Goal: Complete application form

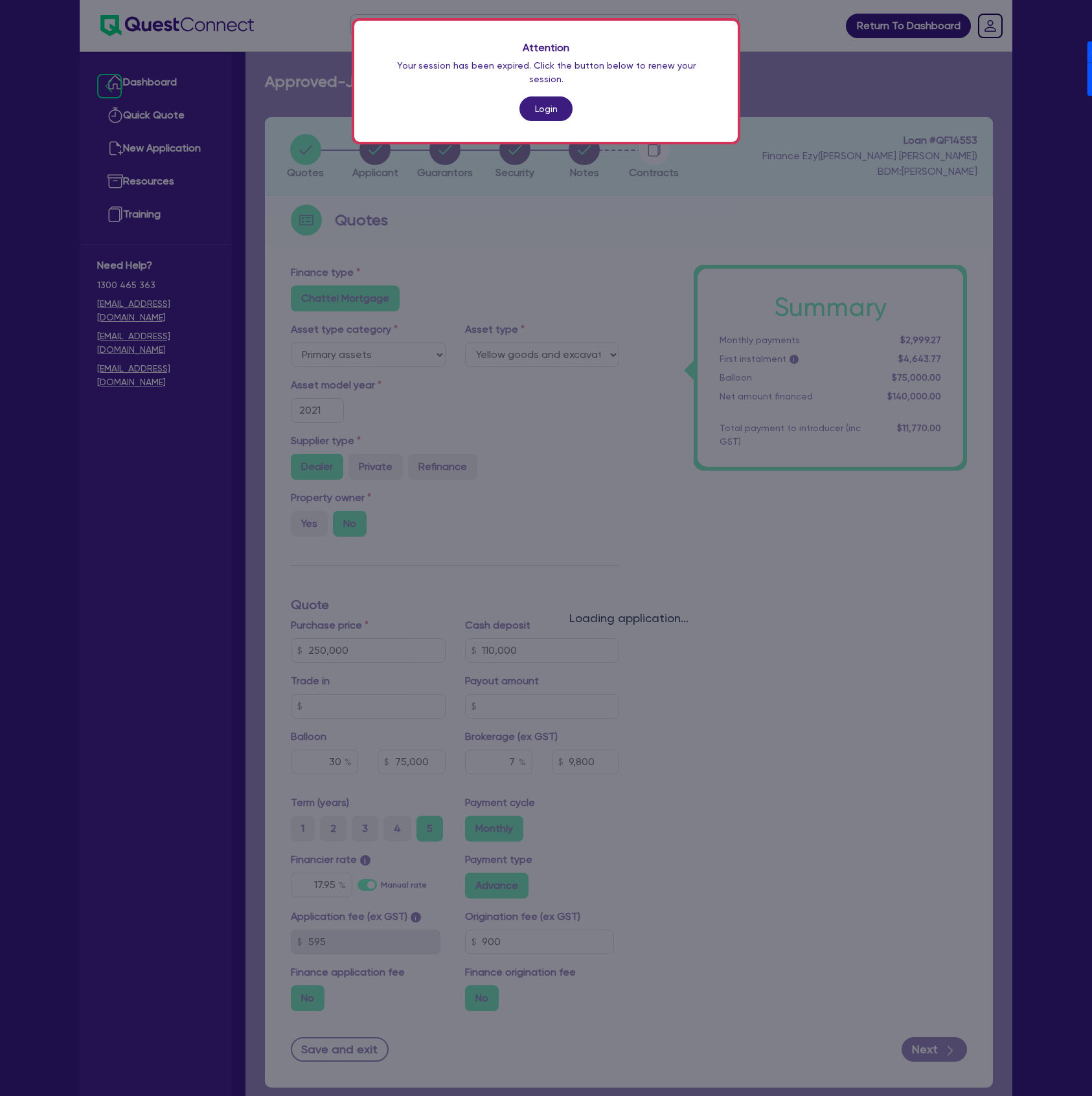
select select "PRIMARY_ASSETS"
select select "YELLOW_GOODS_AND_EXCAVATORS"
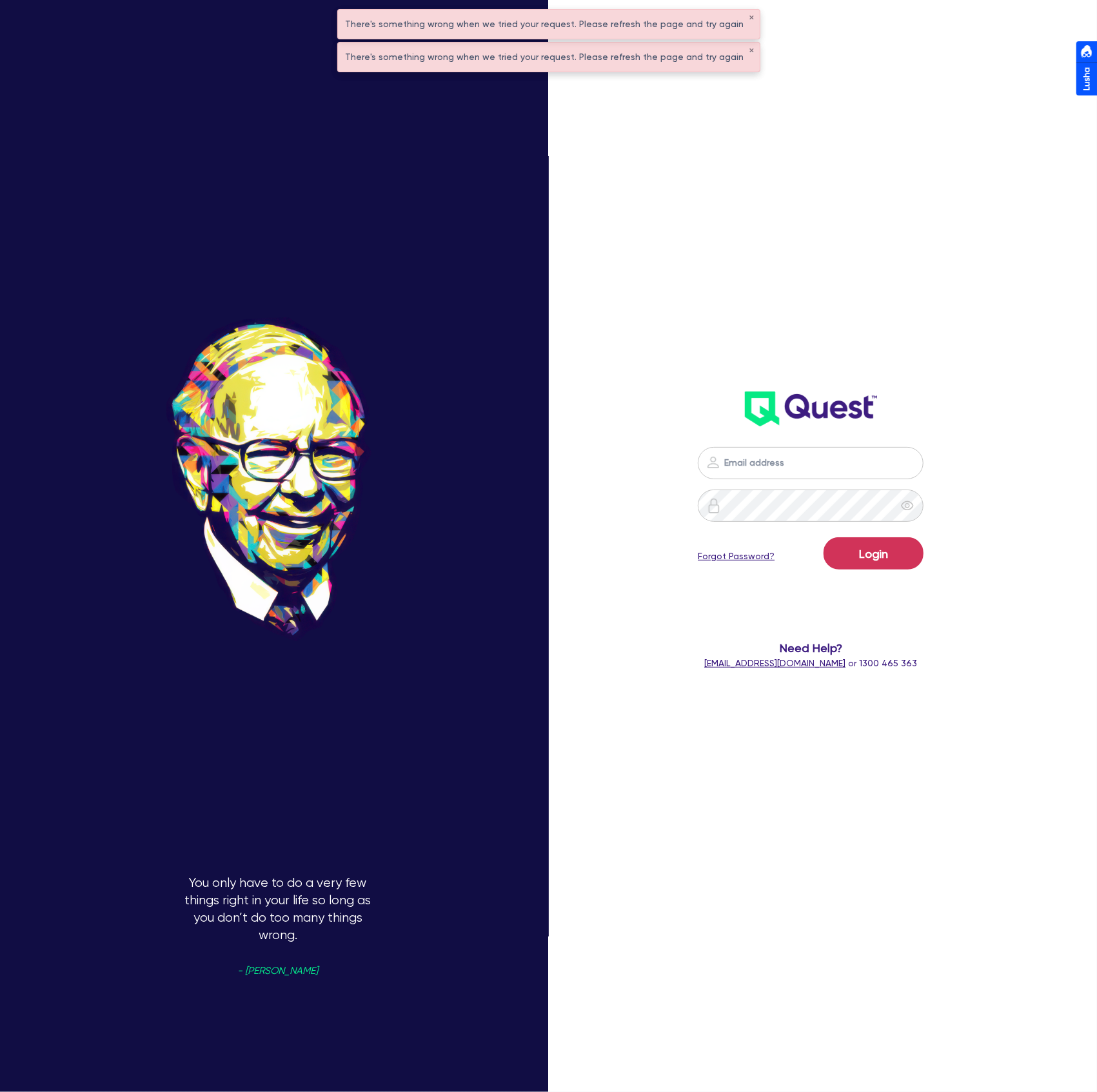
click at [820, 276] on div "Login Forgot Password? Need Help? help@quest.finance or 1300 465 363" at bounding box center [811, 342] width 315 height 682
click at [0, 1091] on nordpass-portal at bounding box center [0, 1092] width 0 height 0
type input "dean.tinellis@quest.finance"
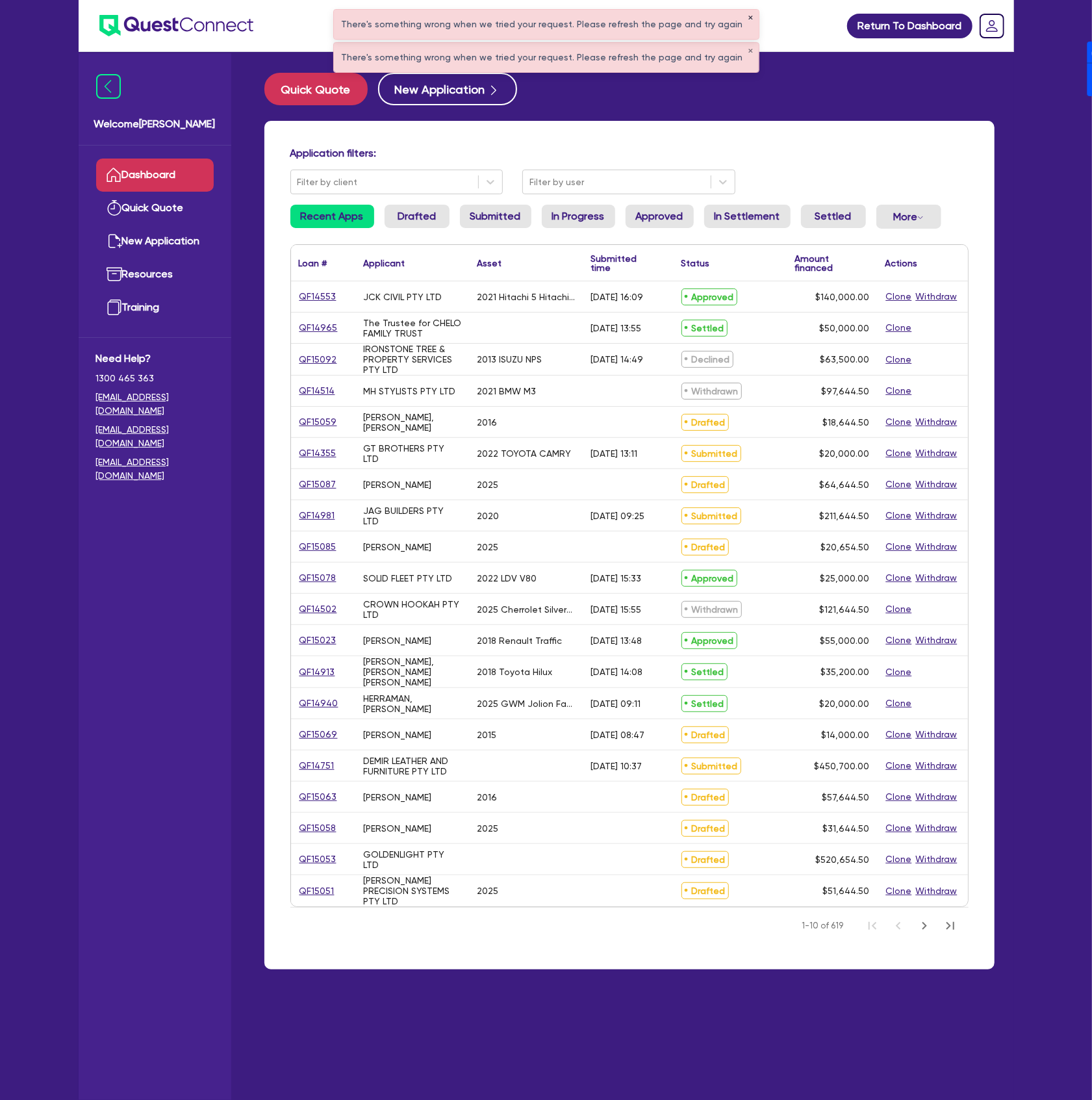
drag, startPoint x: 742, startPoint y: 17, endPoint x: 741, endPoint y: 10, distance: 7.1
click at [748, 17] on button "✕" at bounding box center [751, 18] width 5 height 7
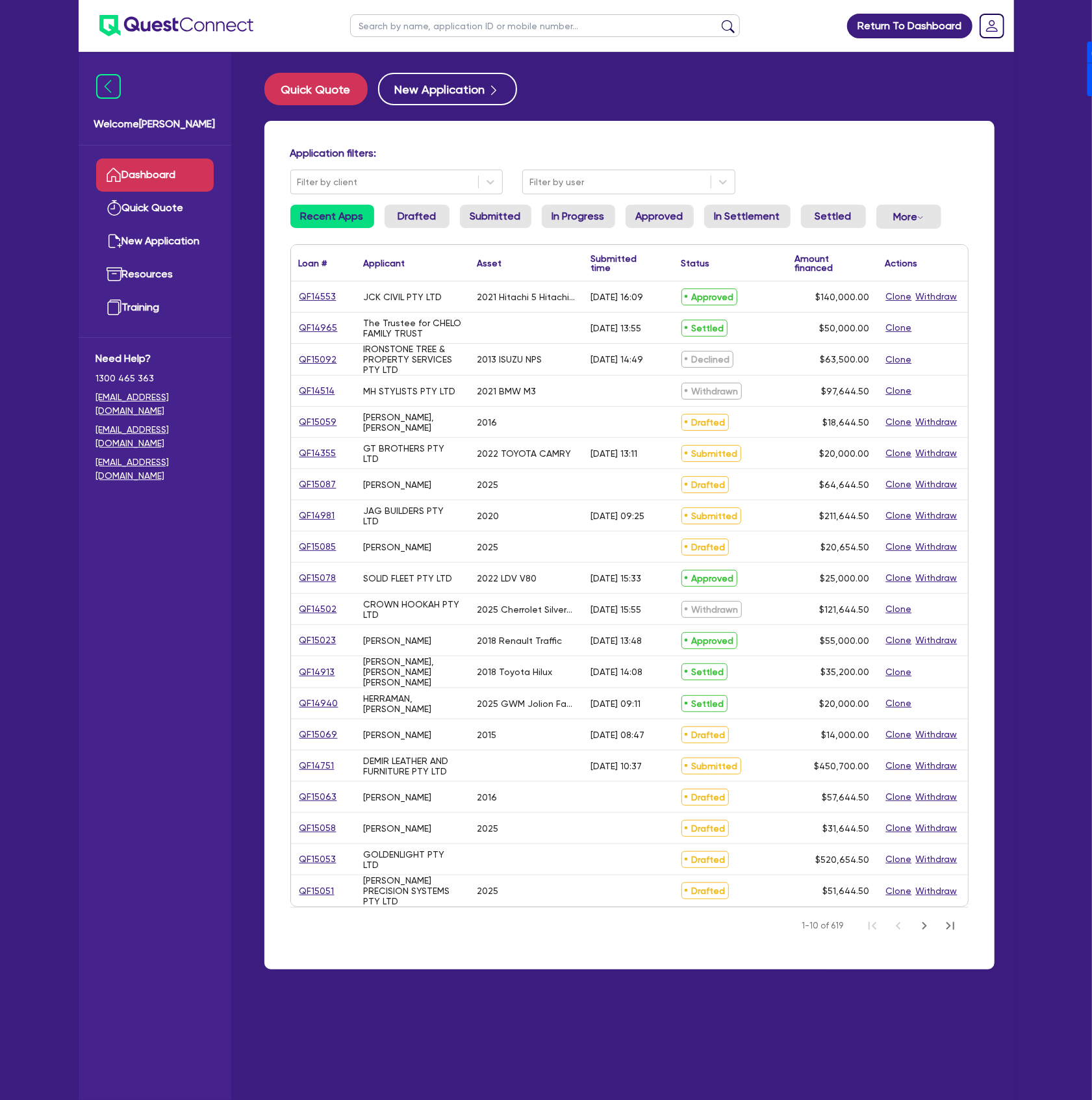
click at [505, 25] on input "text" at bounding box center [545, 26] width 389 height 22
type input "REID"
click at [717, 20] on button "submit" at bounding box center [728, 28] width 21 height 18
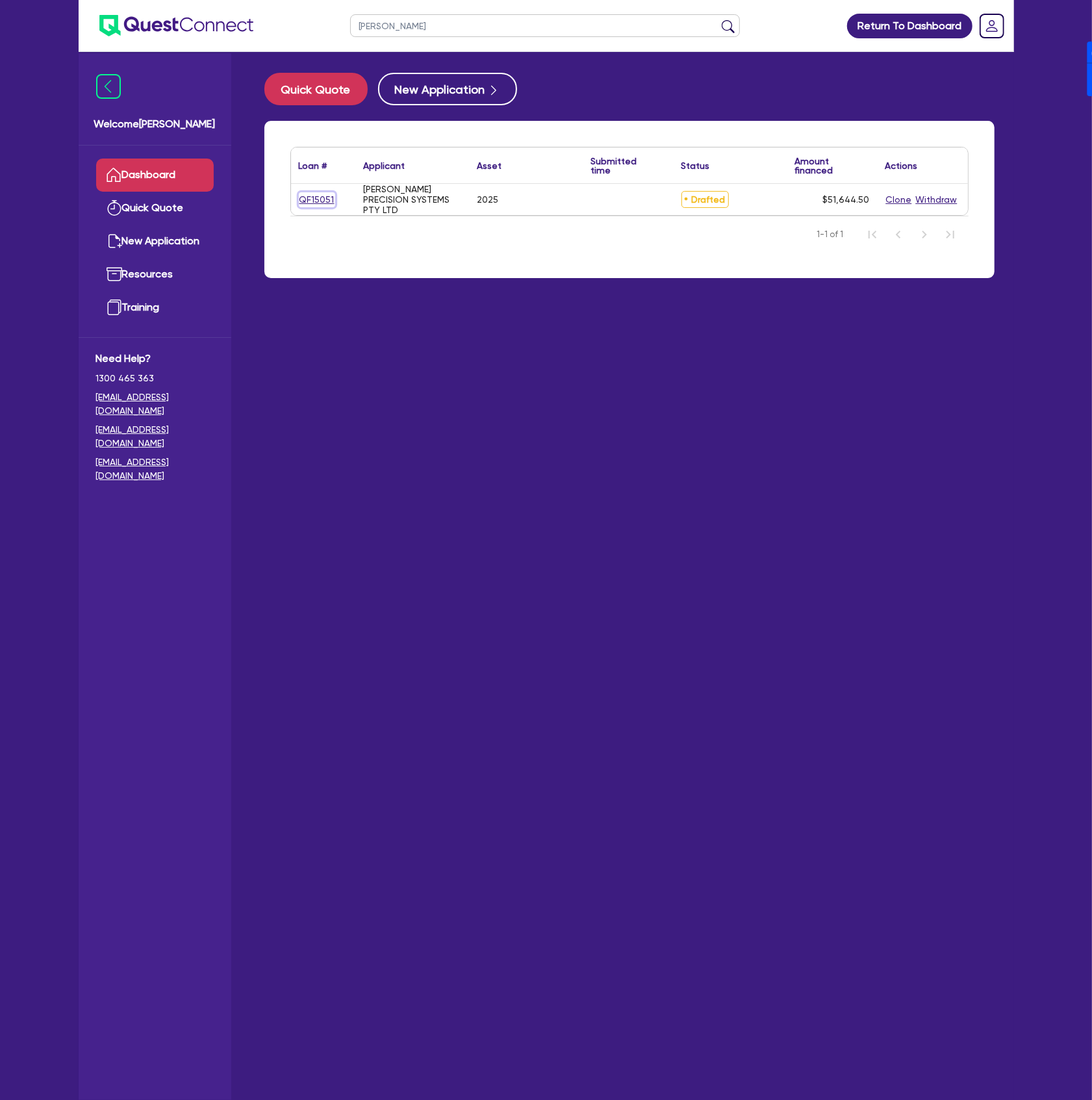
click at [322, 193] on link "QF15051" at bounding box center [317, 199] width 36 height 15
select select "SECONDARY_ASSETS"
select select "CNC_AND_EDGE_BENDERS"
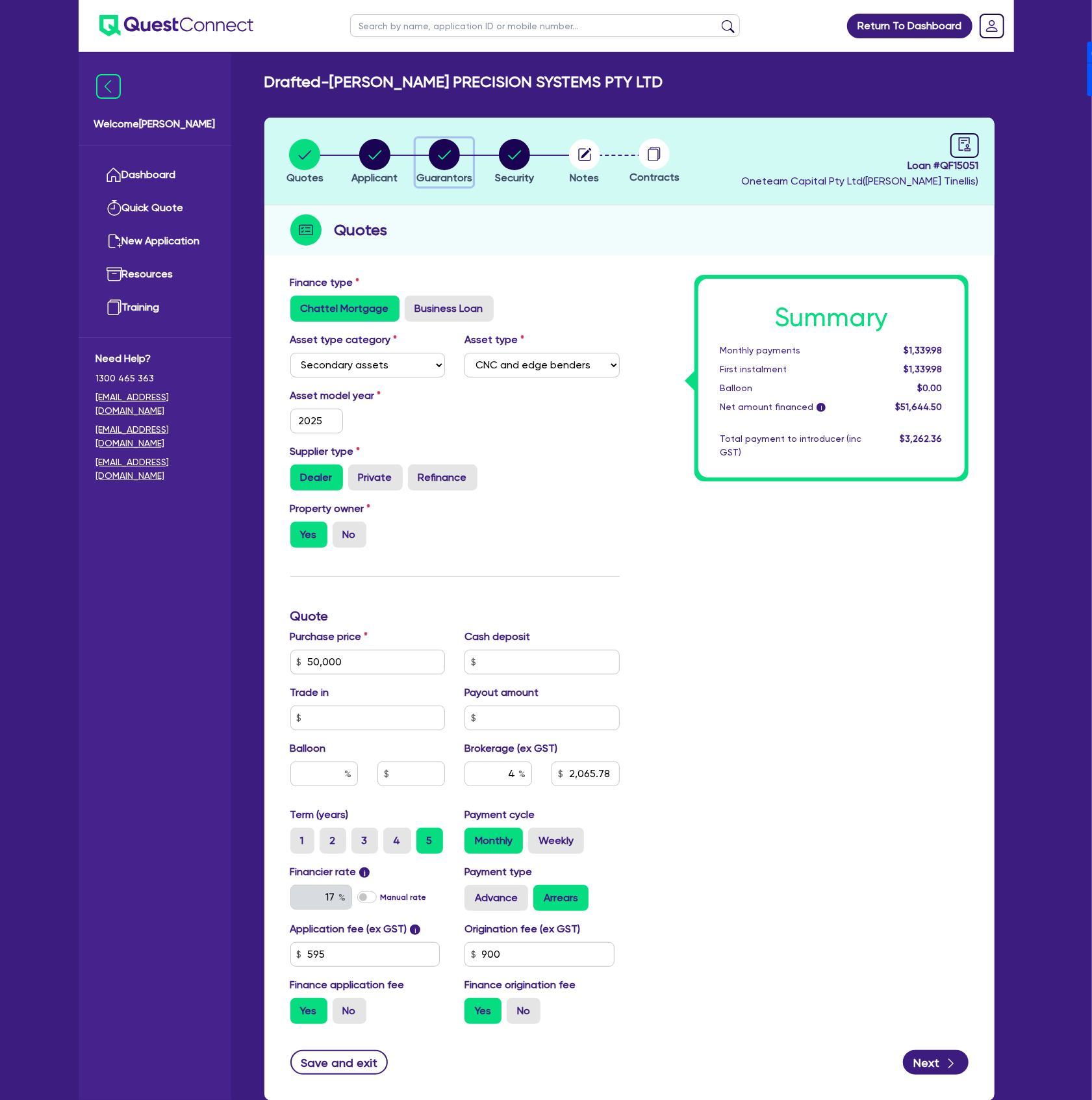
click at [453, 143] on circle "button" at bounding box center [445, 155] width 31 height 31
select select "MR"
select select "WA"
select select "MARRIED"
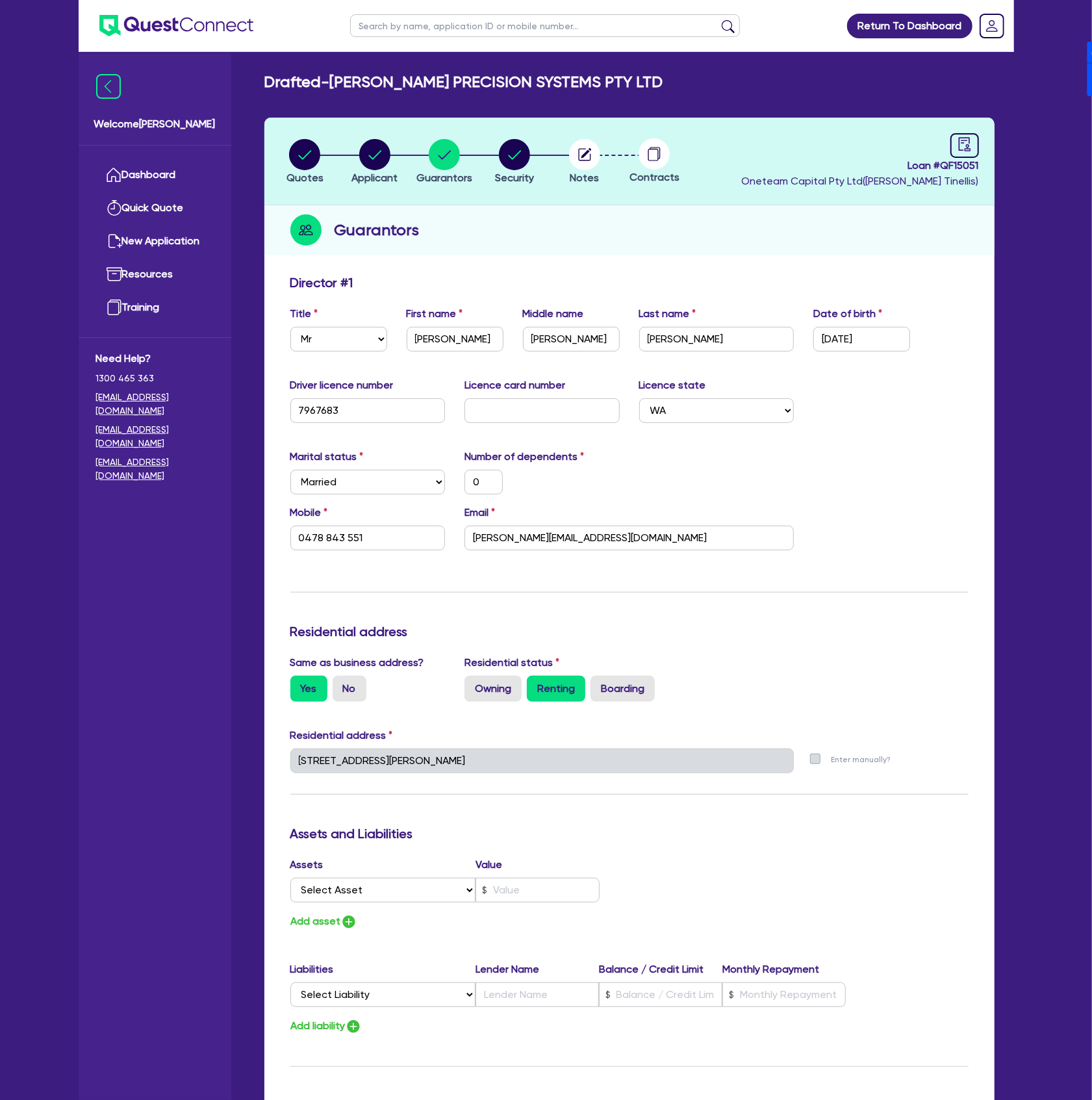
click at [980, 151] on header "Quotes Applicant Guarantors Security Notes Contracts Loan # QF15051 Oneteam Cap…" at bounding box center [629, 161] width 730 height 88
click at [975, 149] on link at bounding box center [964, 145] width 28 height 25
select select "DRAFTED_NEW"
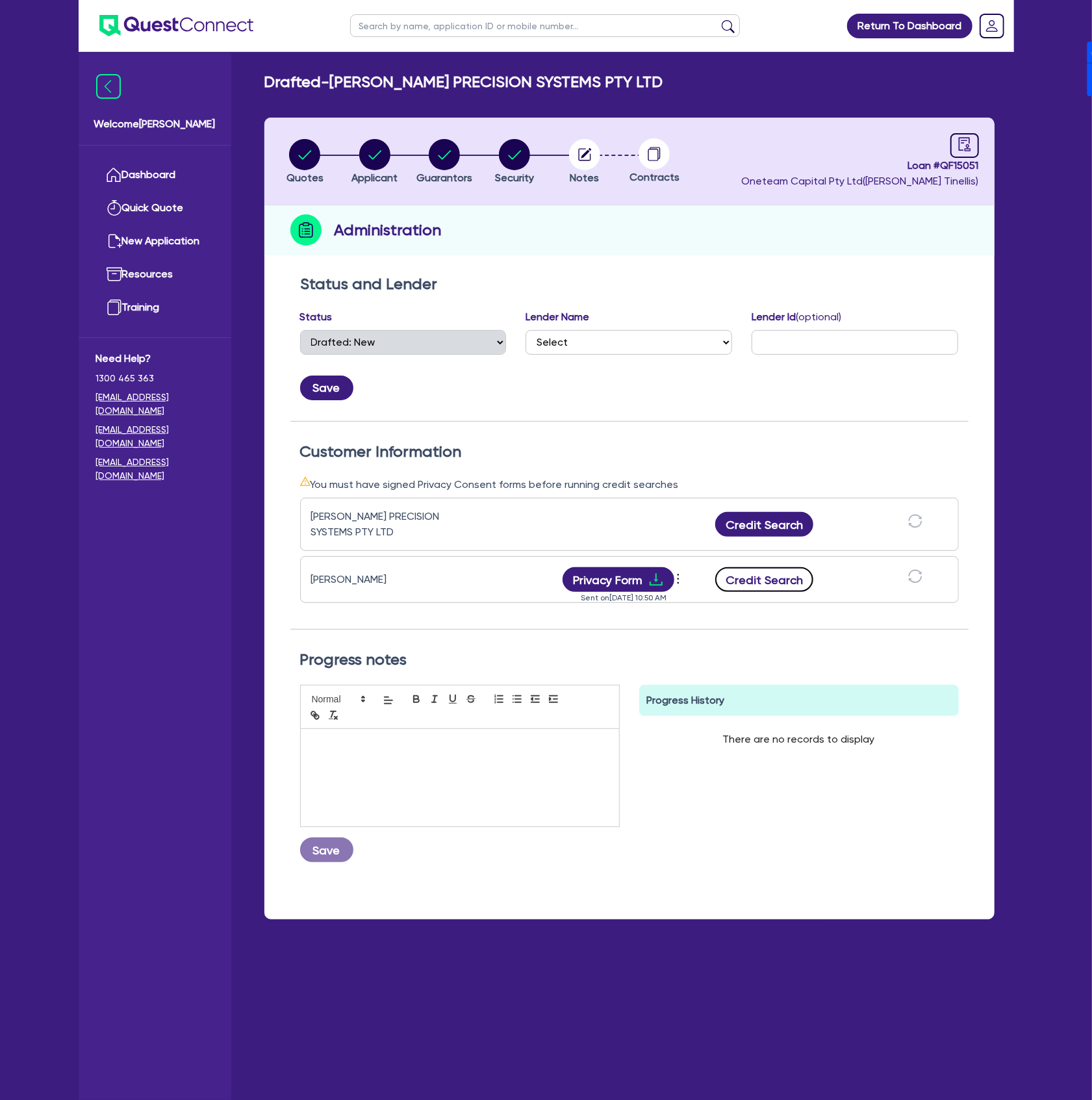
click at [785, 568] on button "Credit Search" at bounding box center [764, 579] width 98 height 25
click at [783, 528] on button "Credit Search" at bounding box center [764, 524] width 98 height 25
click at [627, 574] on button "Privacy Form" at bounding box center [618, 579] width 111 height 25
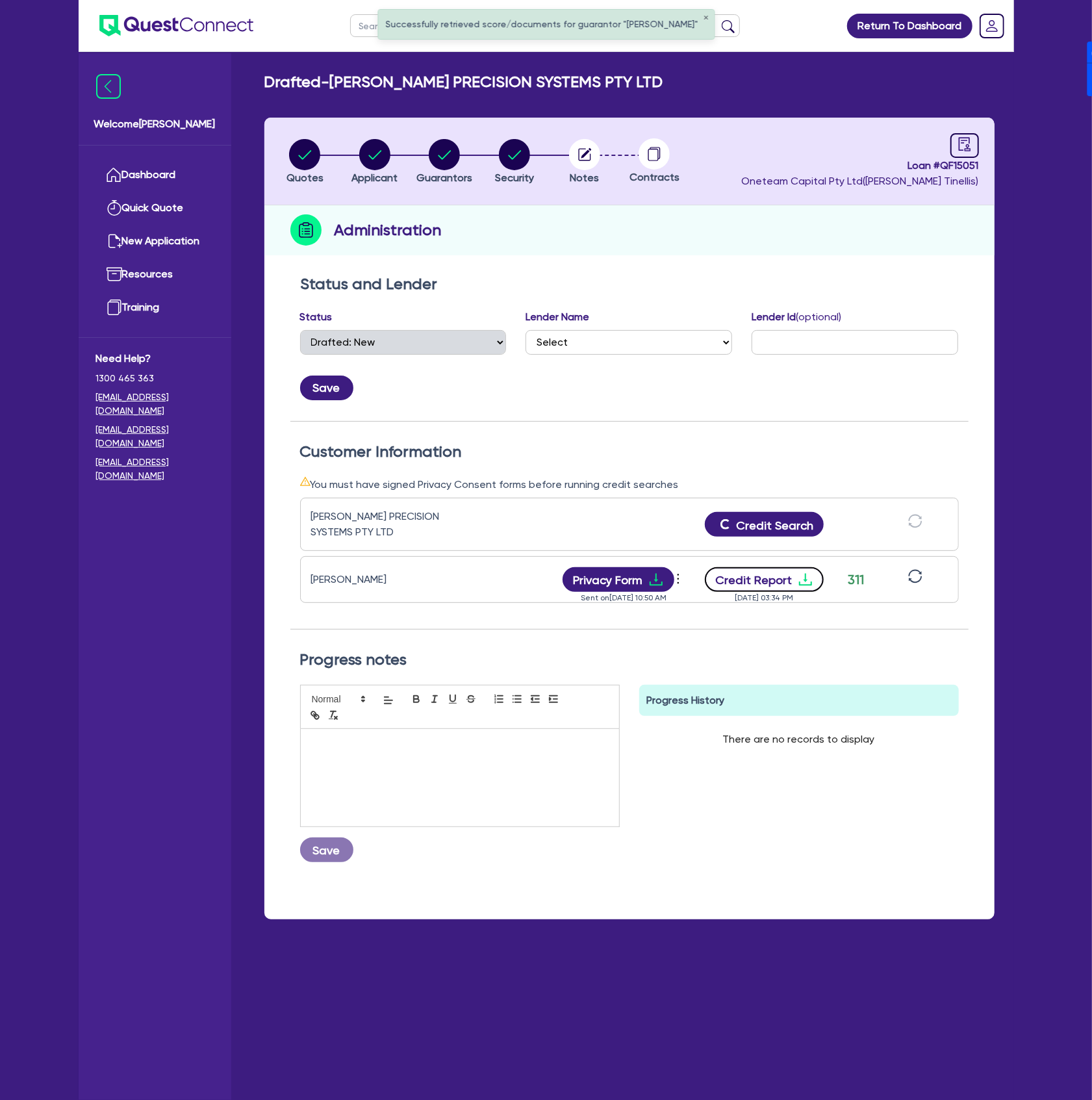
click at [786, 574] on button "Credit Report" at bounding box center [764, 579] width 119 height 25
click at [742, 515] on button "Credit Report" at bounding box center [764, 524] width 119 height 25
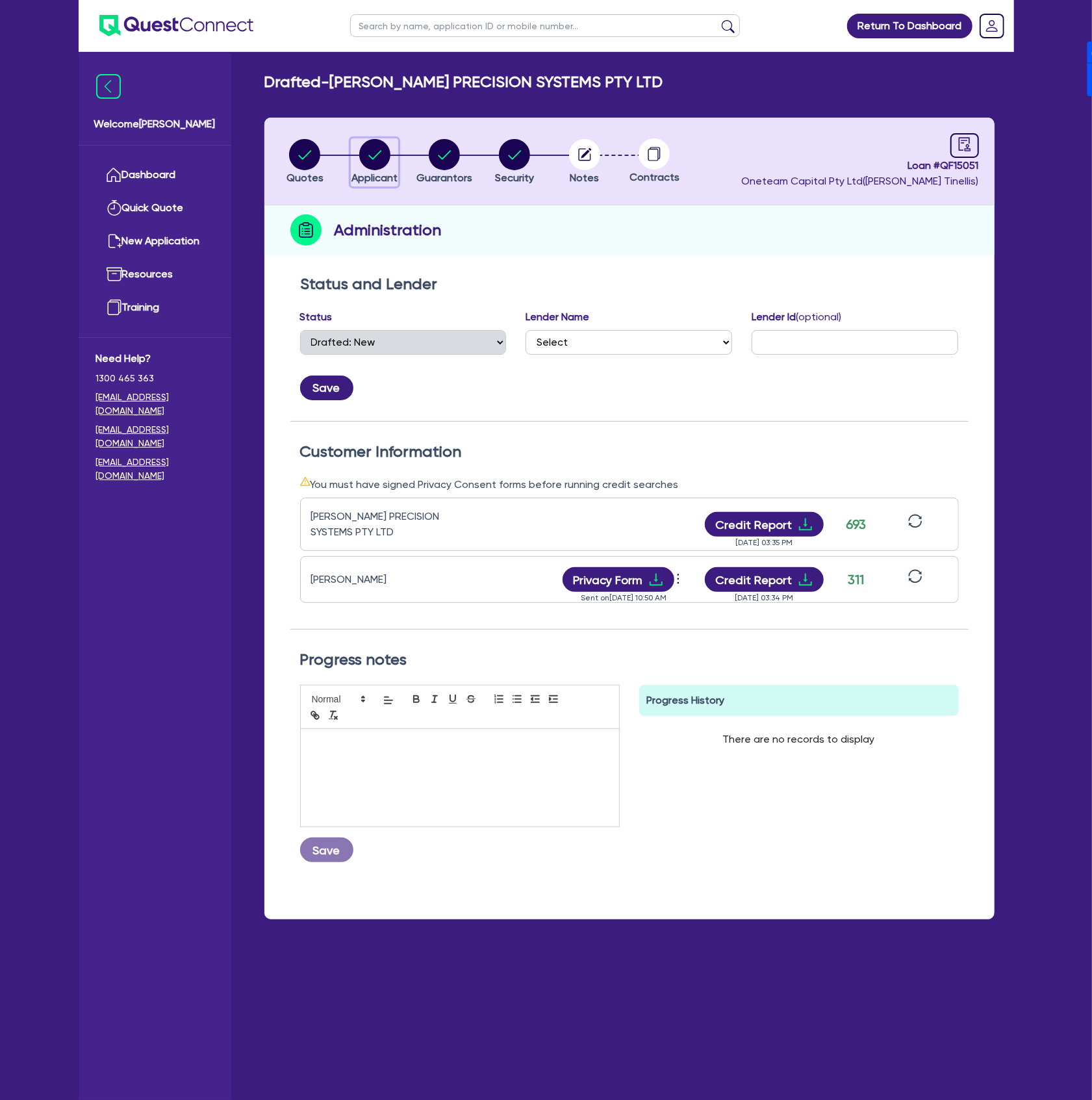
drag, startPoint x: 368, startPoint y: 149, endPoint x: 374, endPoint y: 161, distance: 13.4
click at [368, 149] on circle "button" at bounding box center [375, 155] width 31 height 31
select select "COMPANY"
select select "MANUFACTURING"
select select "WHOLE_OR_PARTIAL"
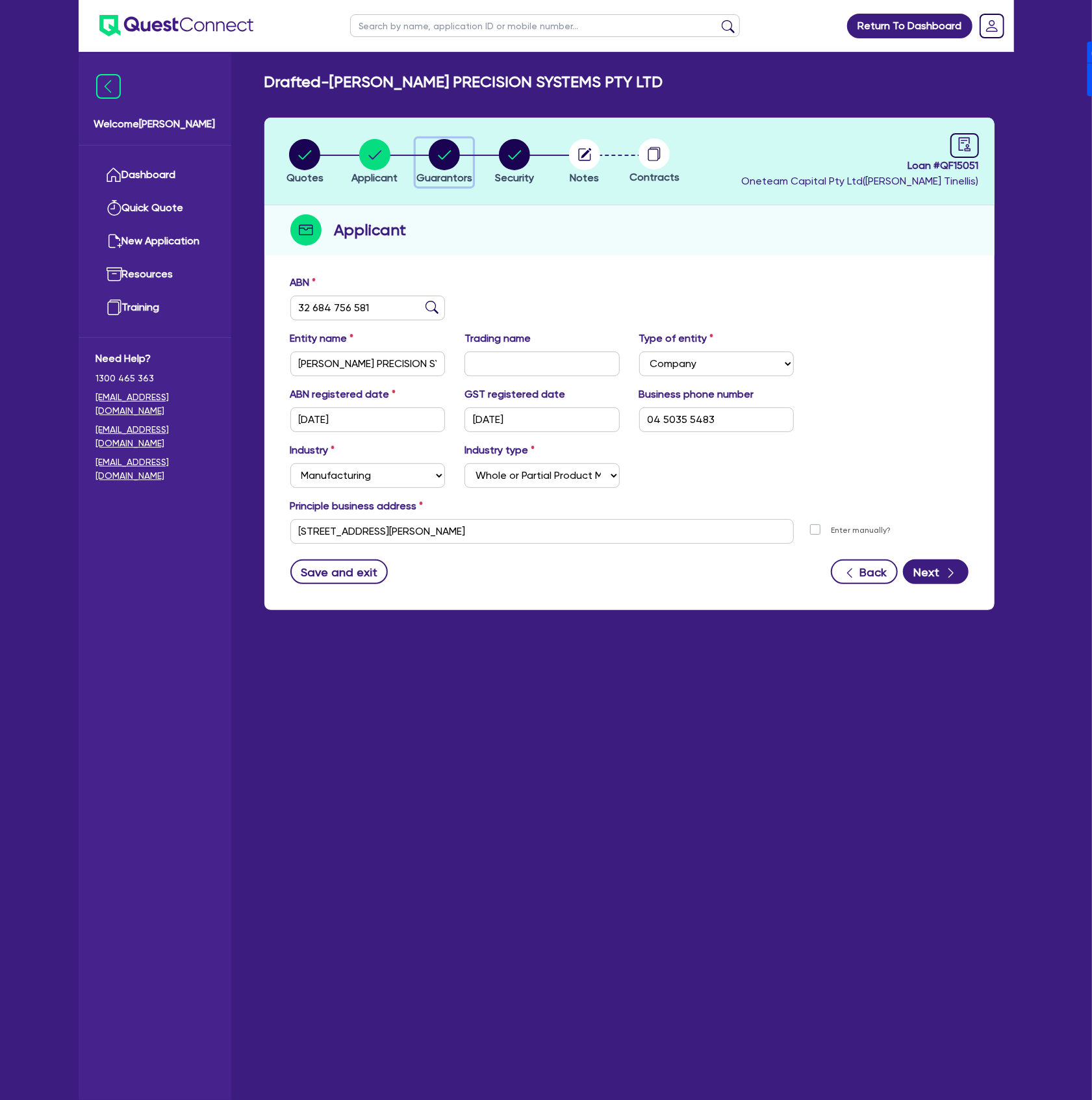
click at [452, 149] on circle "button" at bounding box center [445, 155] width 31 height 31
select select "MR"
select select "WA"
select select "MARRIED"
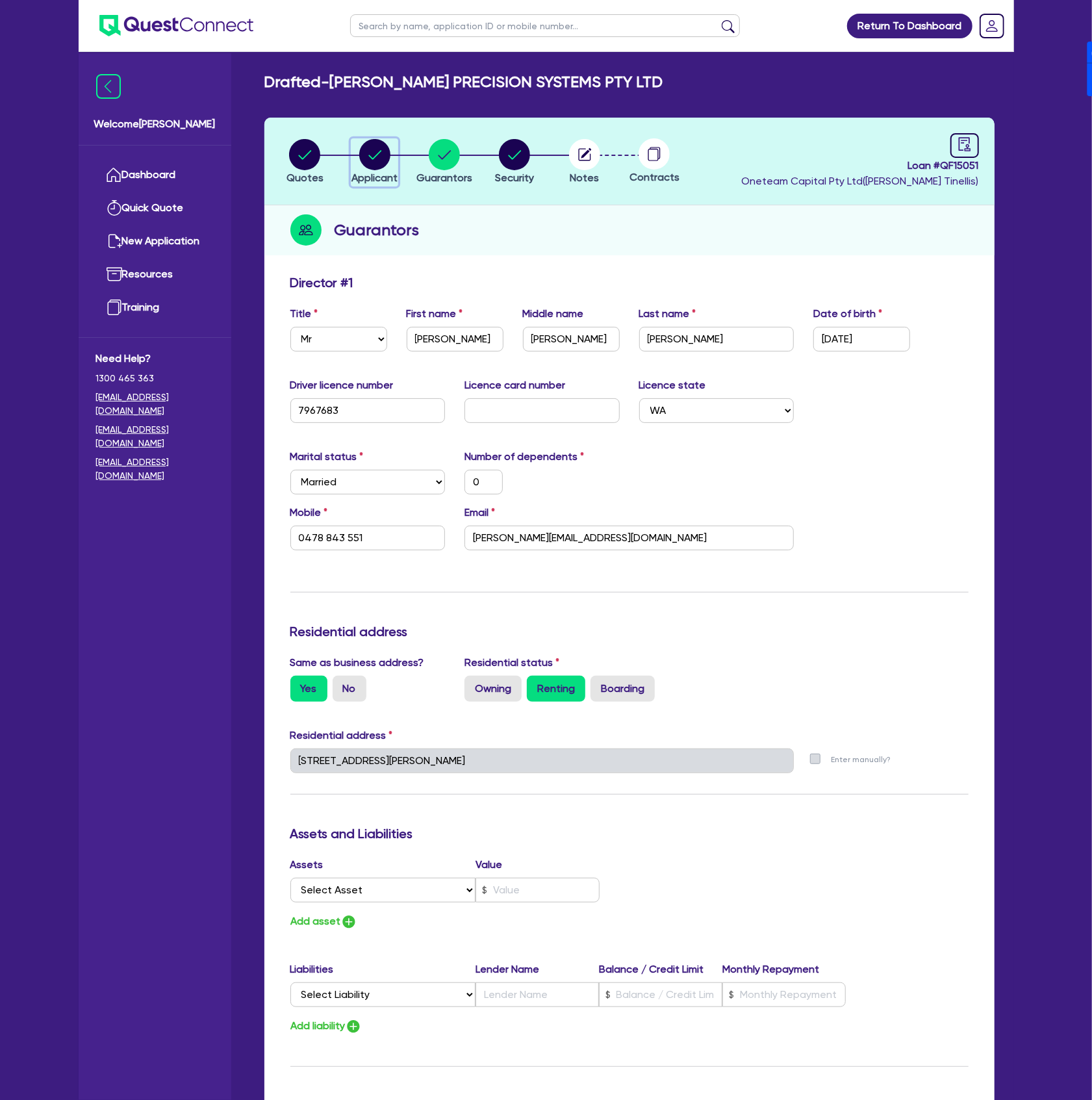
click at [381, 173] on span "Applicant" at bounding box center [374, 178] width 46 height 12
select select "COMPANY"
select select "MANUFACTURING"
select select "WHOLE_OR_PARTIAL"
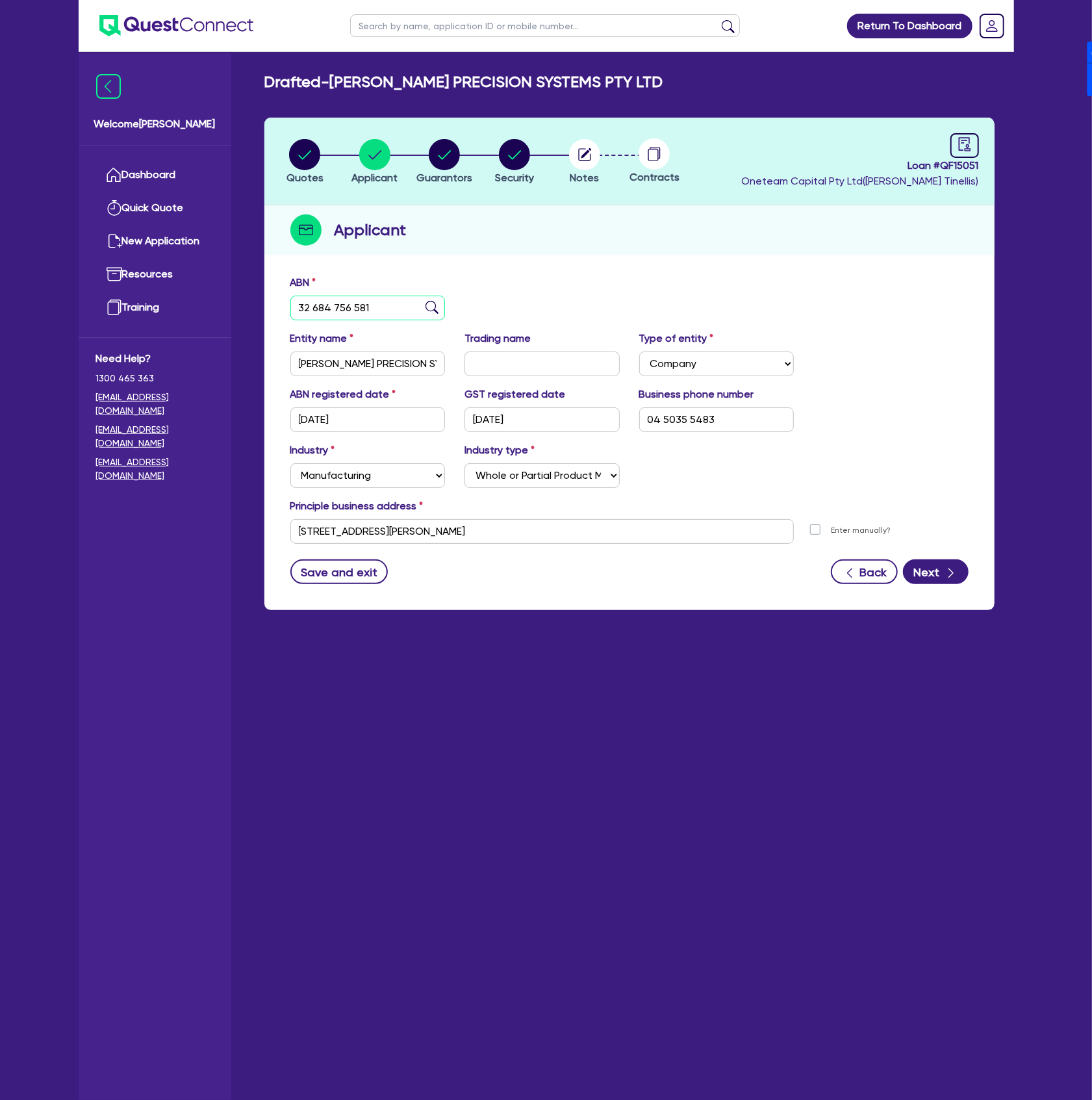
click at [387, 311] on input "32 684 756 581" at bounding box center [368, 307] width 155 height 25
click at [411, 366] on input "REID PRECISION SYSTEMS PTY LTD" at bounding box center [368, 364] width 155 height 25
click at [377, 309] on input "32 684 756 581" at bounding box center [368, 307] width 155 height 25
paste input "51 681 462 742"
type input "51 681 462 742"
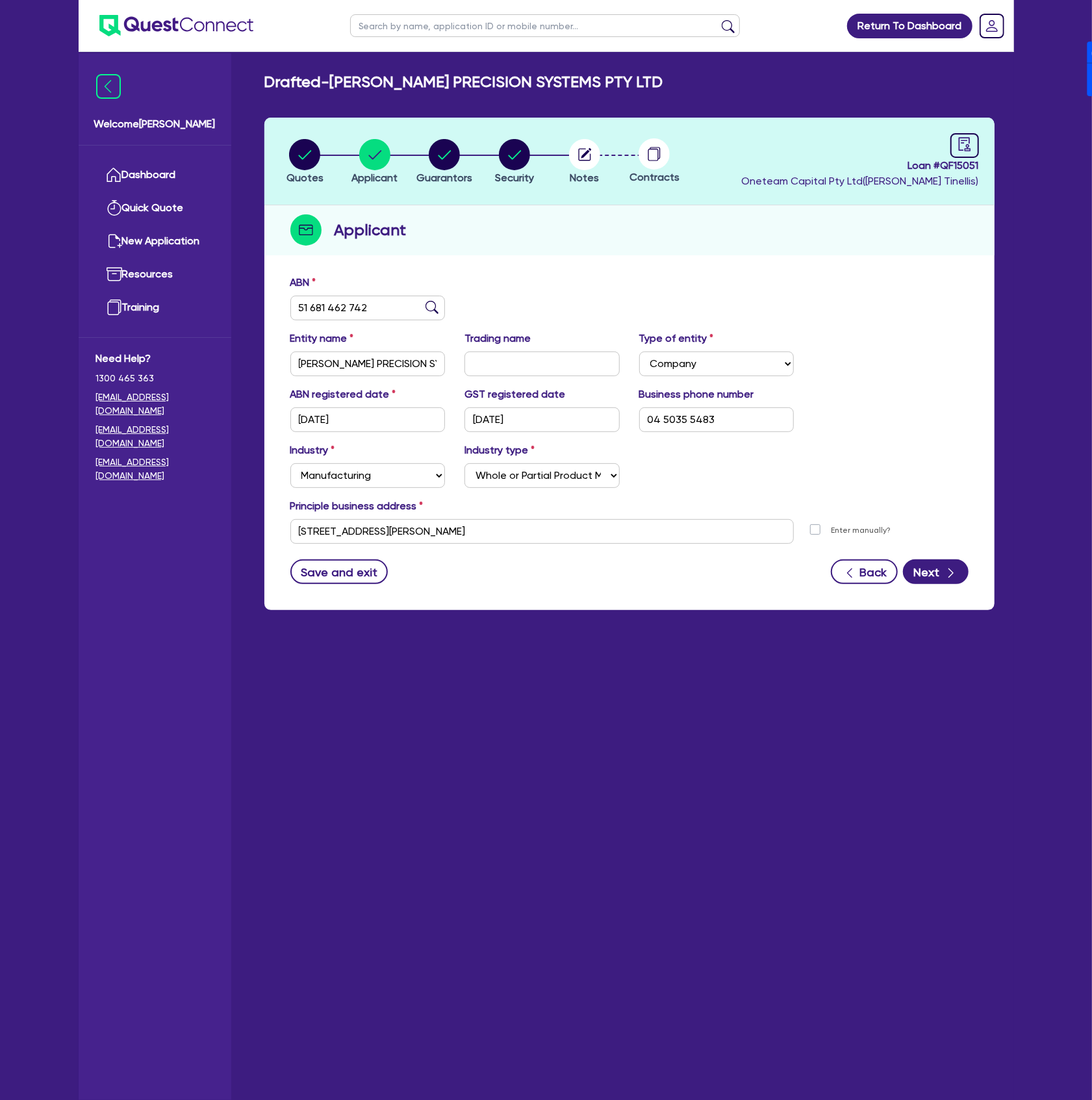
click at [555, 290] on div "ABN 51 681 462 742" at bounding box center [629, 302] width 697 height 56
type input "HJS ENGINEERING PTY LTD"
type input "Reids Precision Engineering"
type input "11/10/2024"
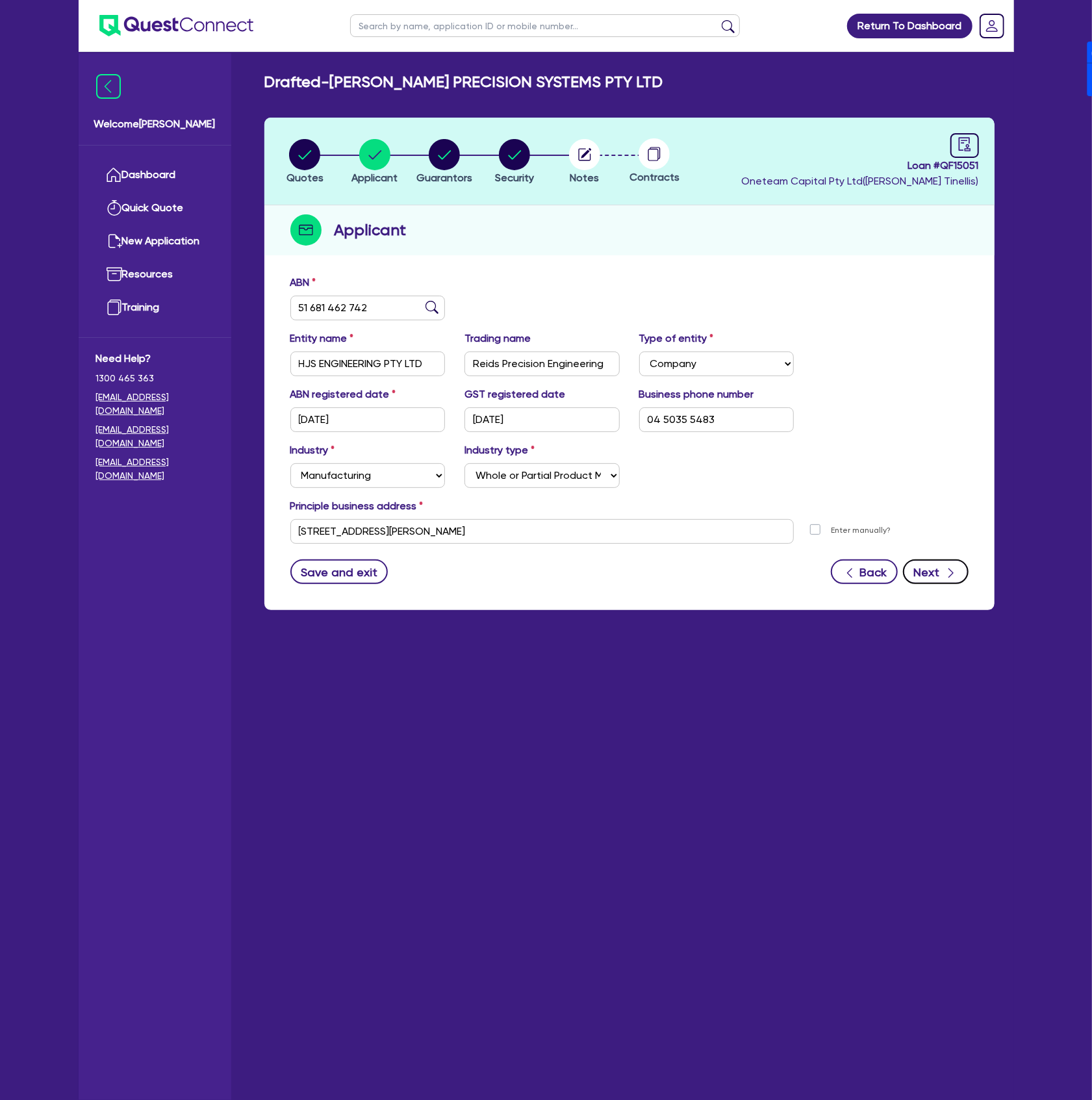
click at [924, 571] on button "Next" at bounding box center [936, 572] width 66 height 25
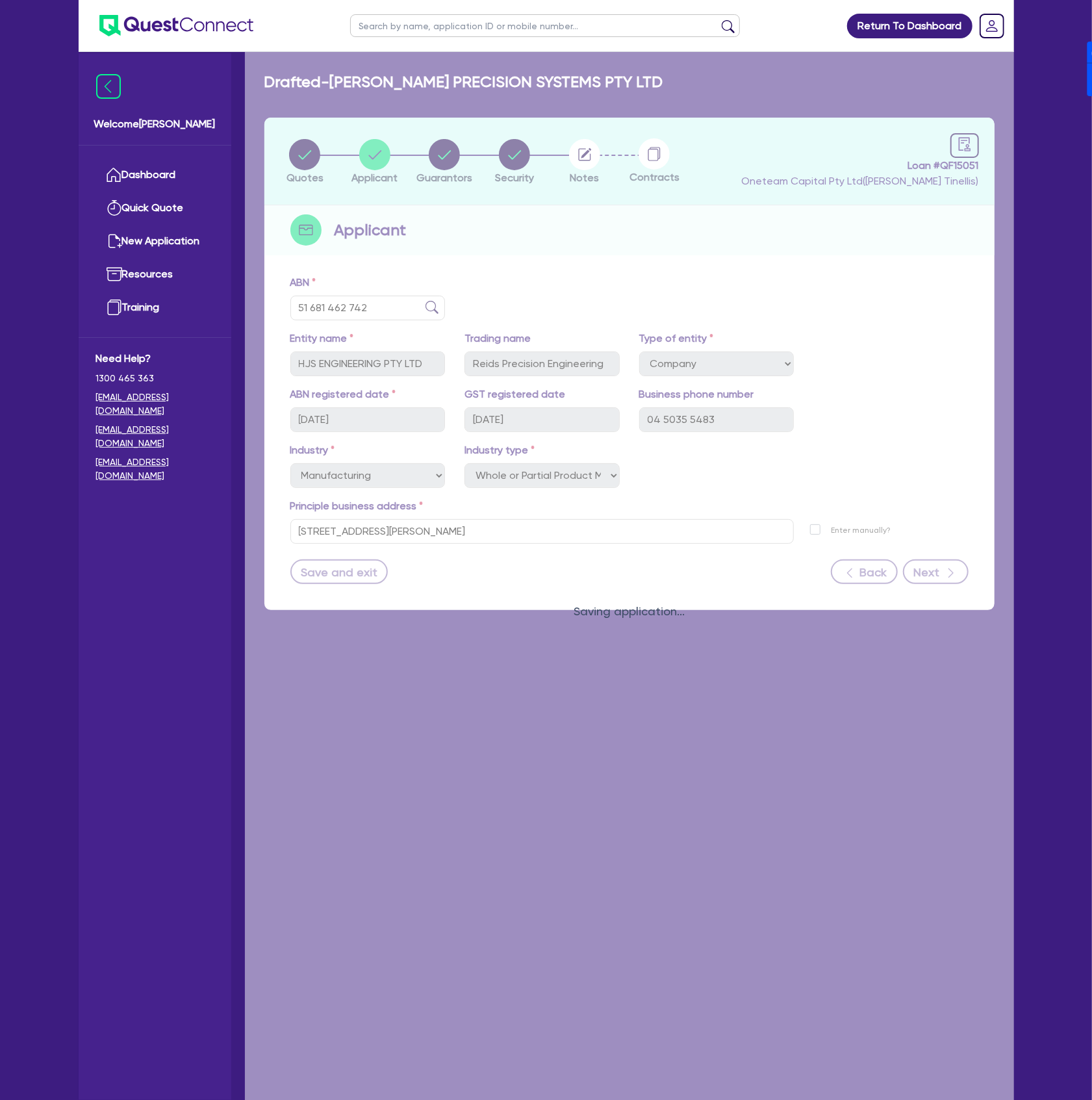
select select "MR"
select select "WA"
select select "MARRIED"
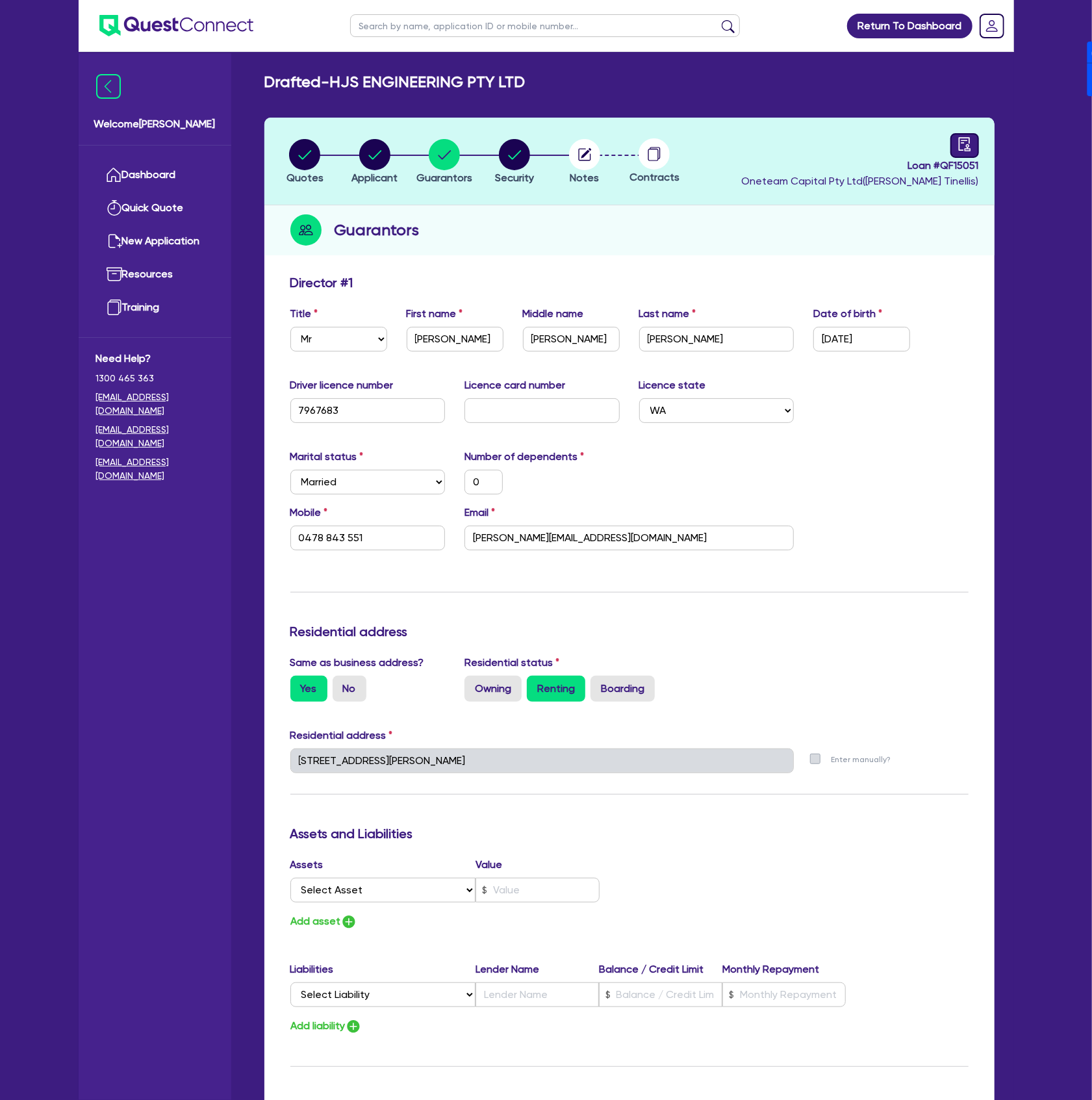
click at [975, 144] on link at bounding box center [964, 145] width 28 height 25
select select "DRAFTED_NEW"
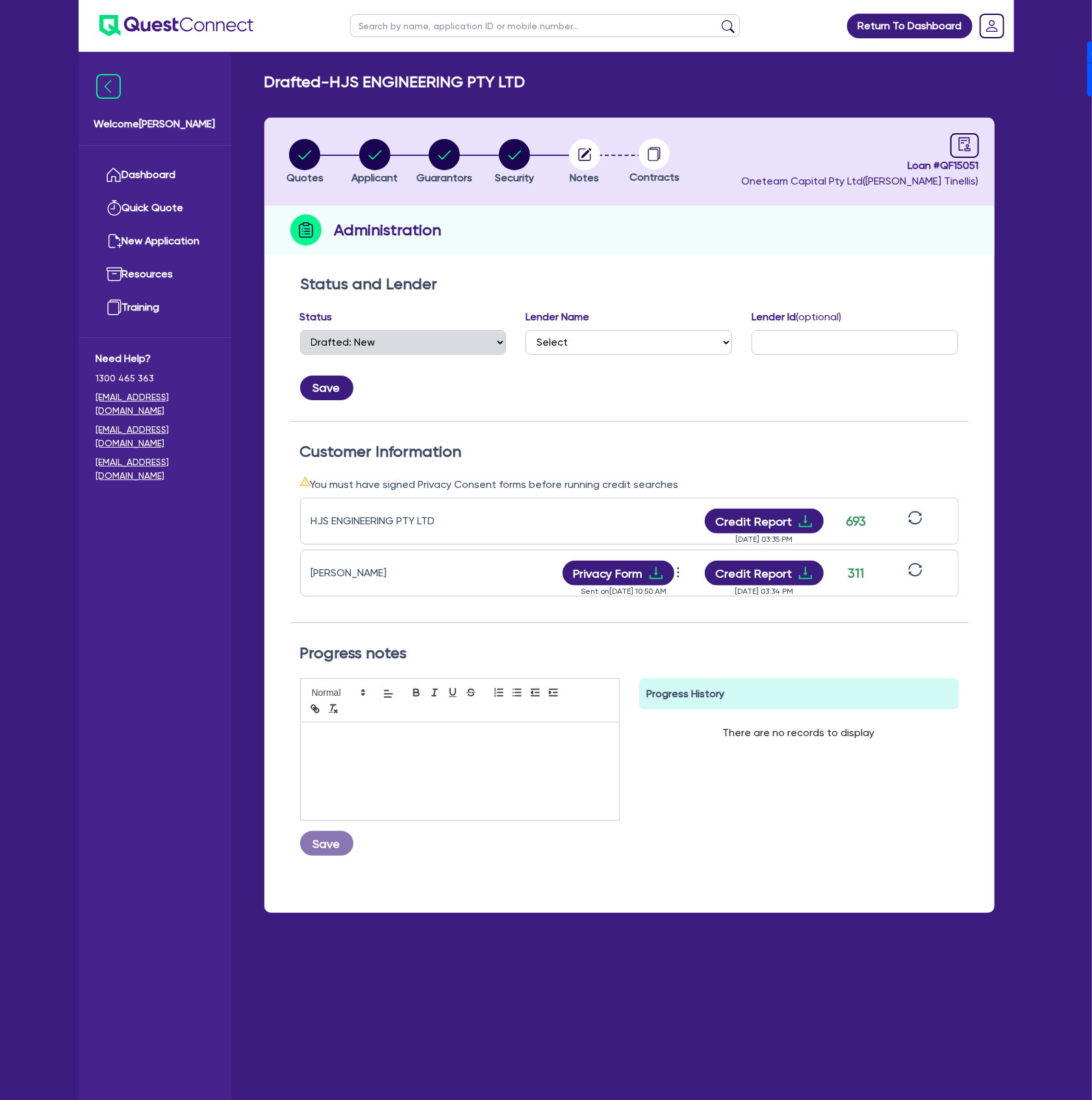
click at [918, 515] on icon "sync" at bounding box center [915, 517] width 15 height 15
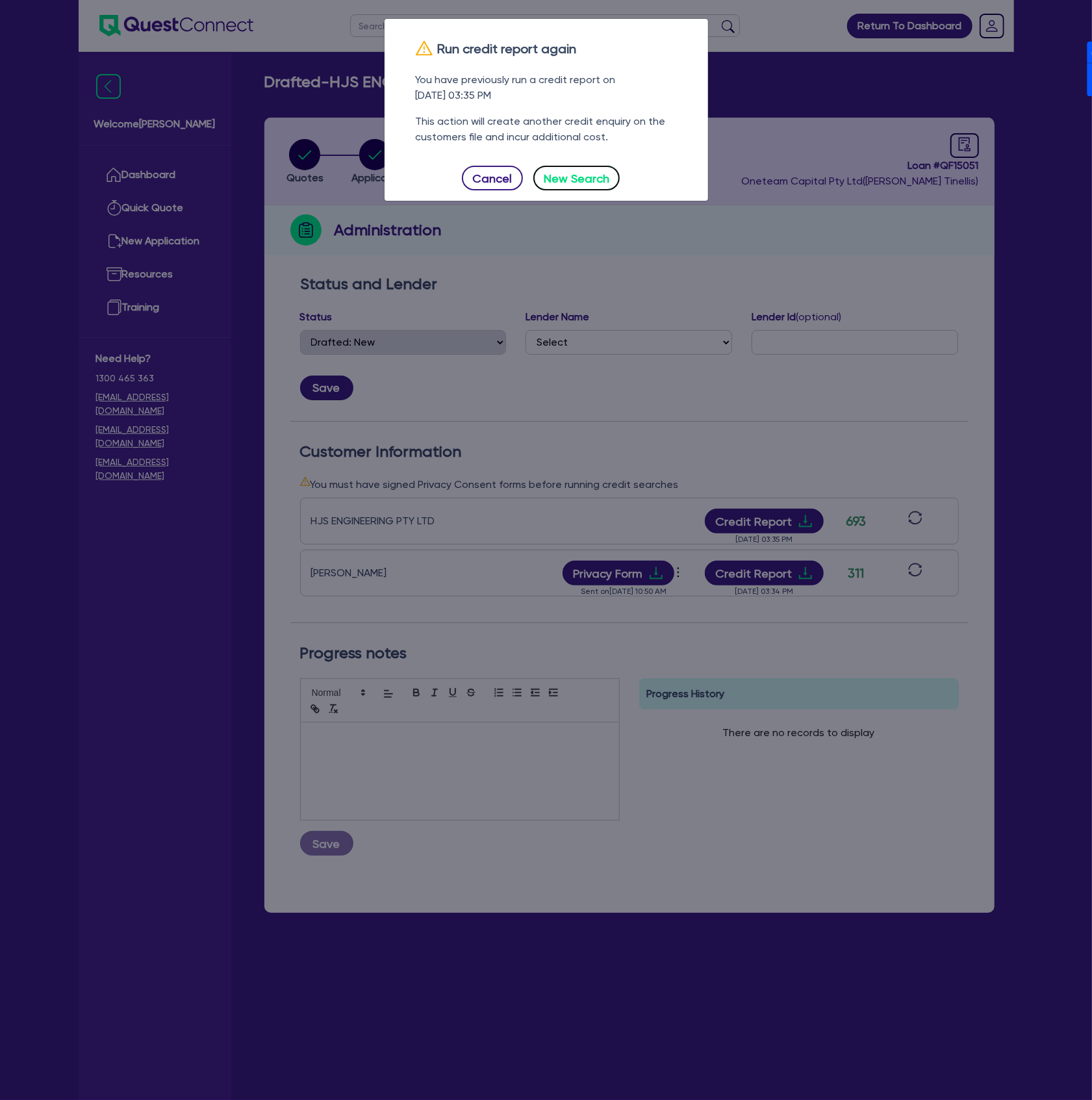
click at [602, 172] on button "New Search" at bounding box center [577, 178] width 87 height 25
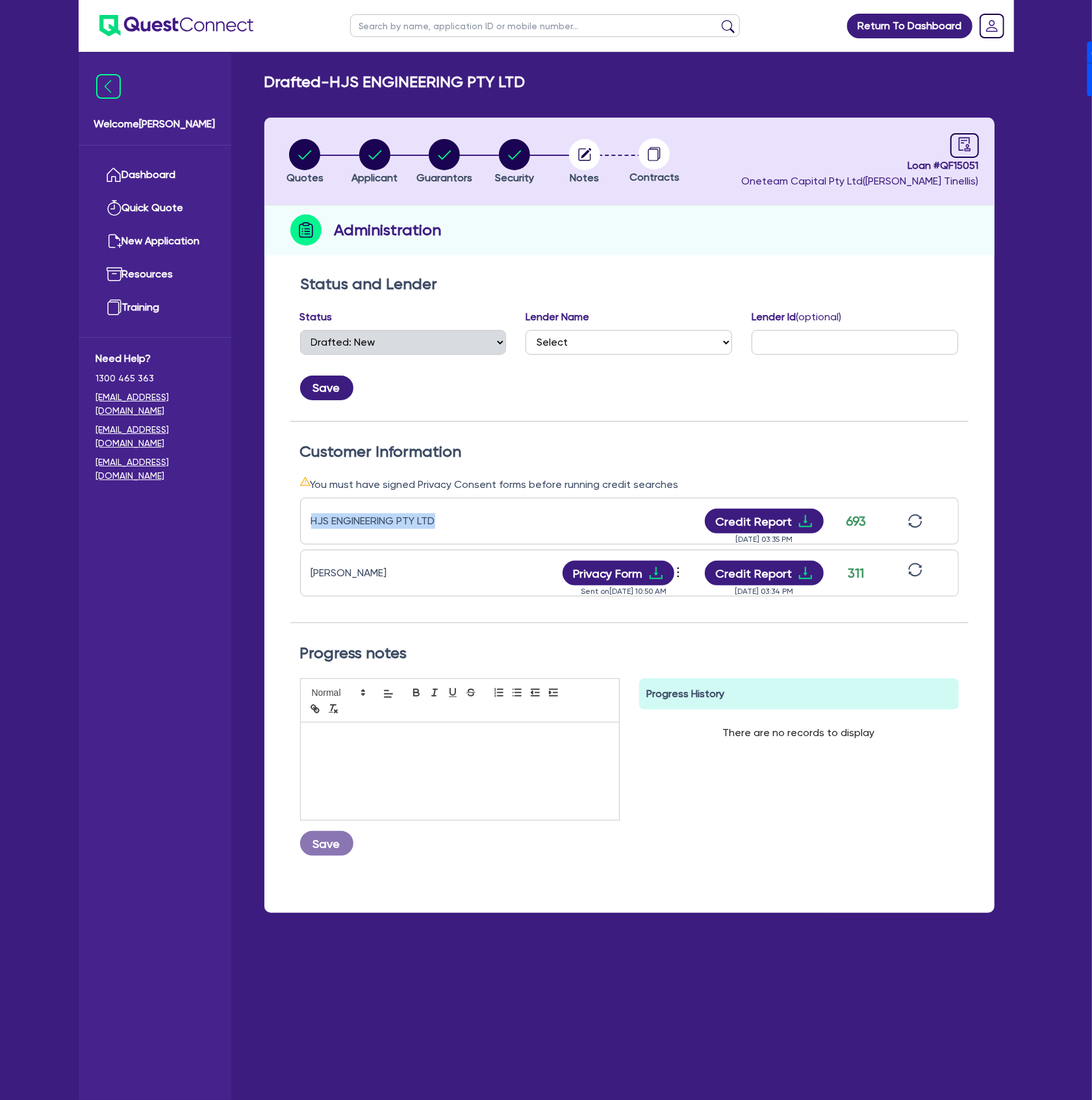
drag, startPoint x: 445, startPoint y: 515, endPoint x: 312, endPoint y: 513, distance: 133.0
click at [312, 513] on div "HJS ENGINEERING PTY LTD" at bounding box center [392, 521] width 162 height 16
copy div "HJS ENGINEERING PTY LTD"
